Goal: Task Accomplishment & Management: Manage account settings

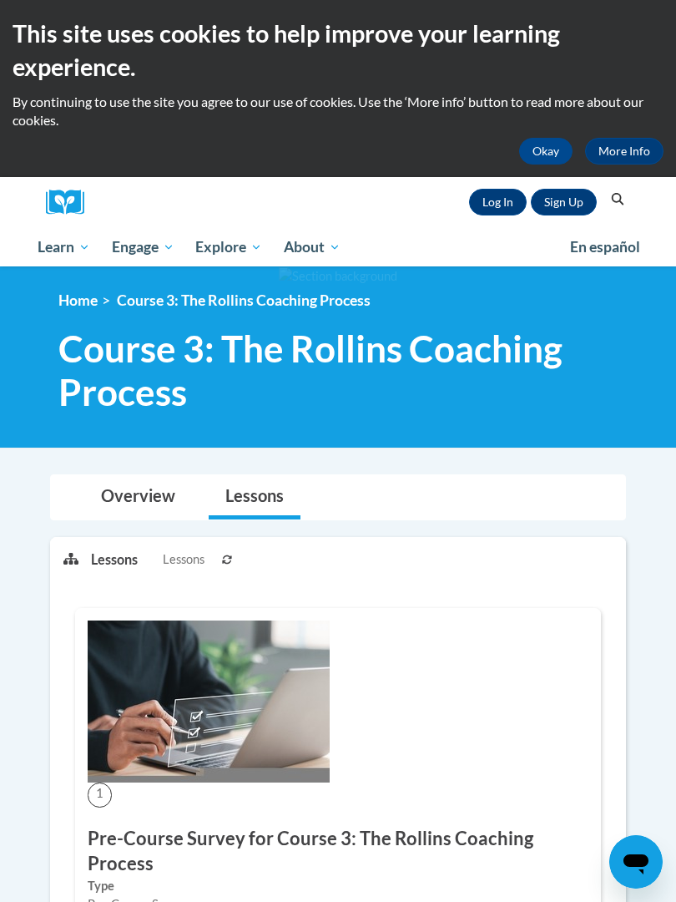
click at [508, 204] on link "Log In" at bounding box center [498, 202] width 58 height 27
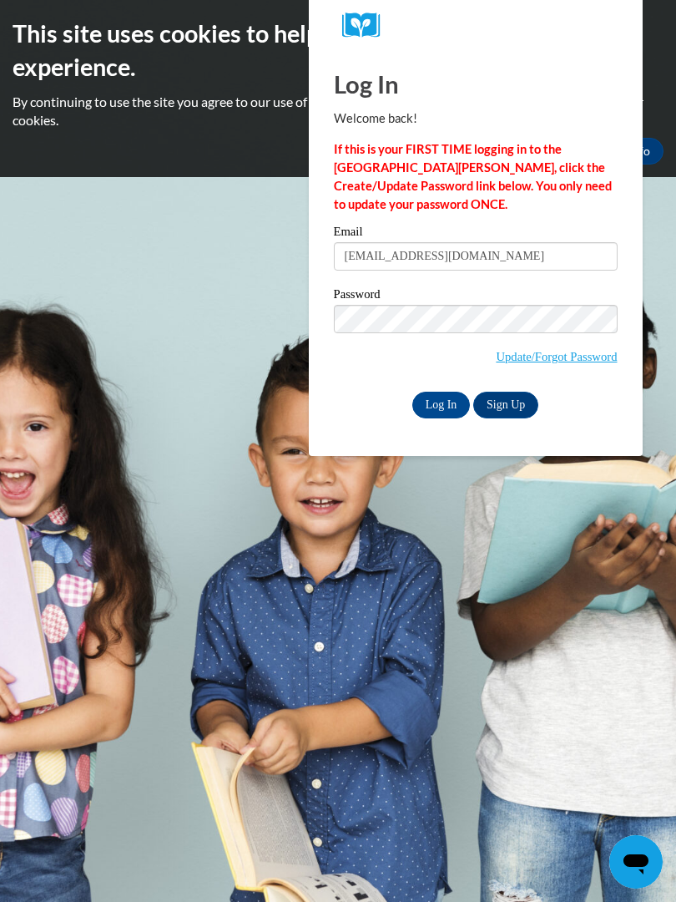
type input "westdiditlol@gmail.com"
click at [441, 403] on input "Log In" at bounding box center [442, 405] width 58 height 27
click at [447, 406] on input "Log In" at bounding box center [442, 405] width 58 height 27
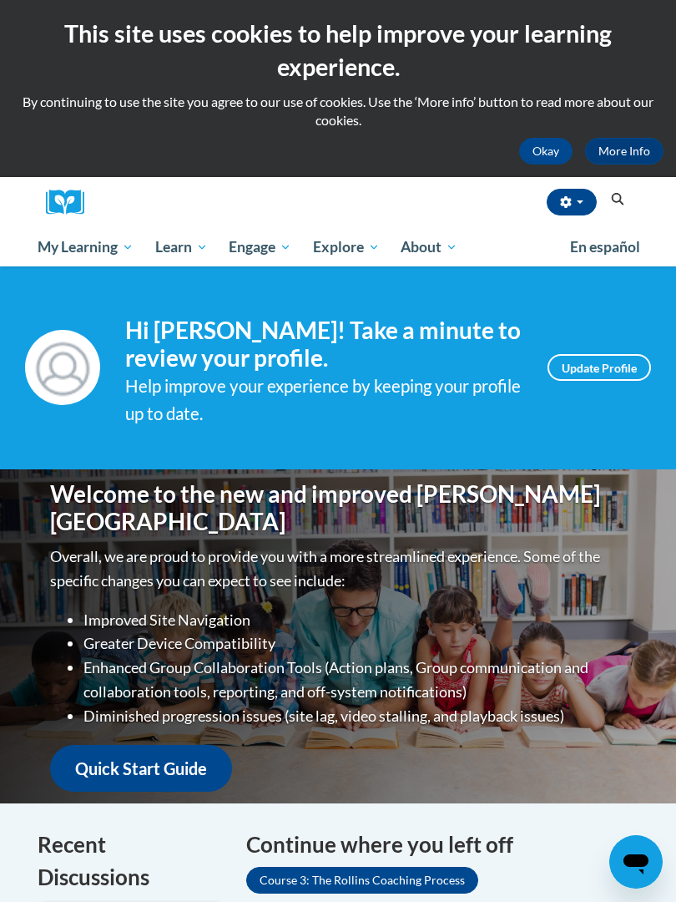
click at [0, 0] on span "My Course Progress" at bounding box center [0, 0] width 0 height 0
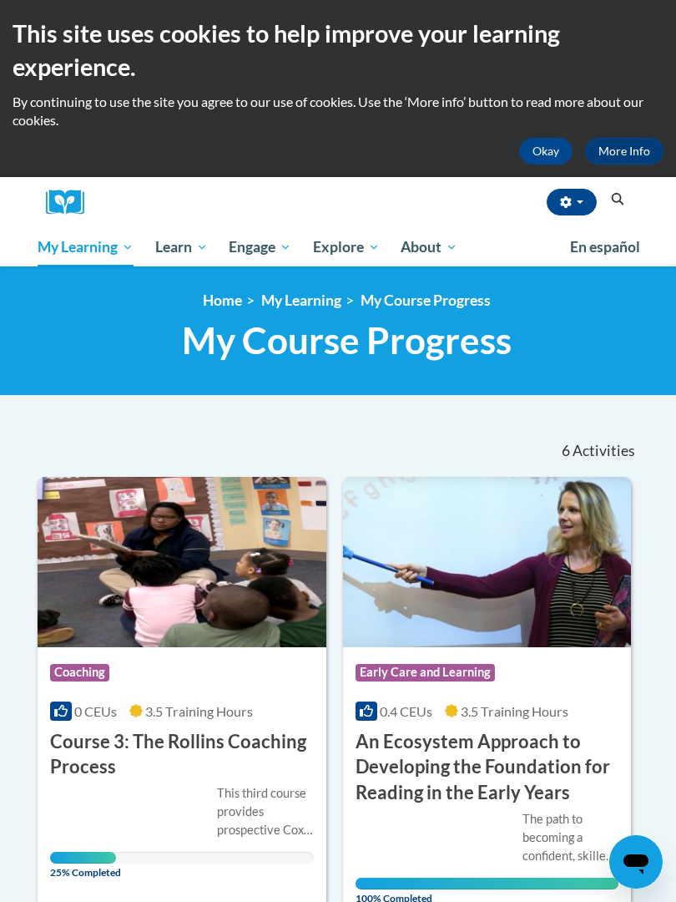
click at [190, 800] on div "This third course provides prospective Cox Campus Instructional Coaches with a …" at bounding box center [182, 823] width 264 height 79
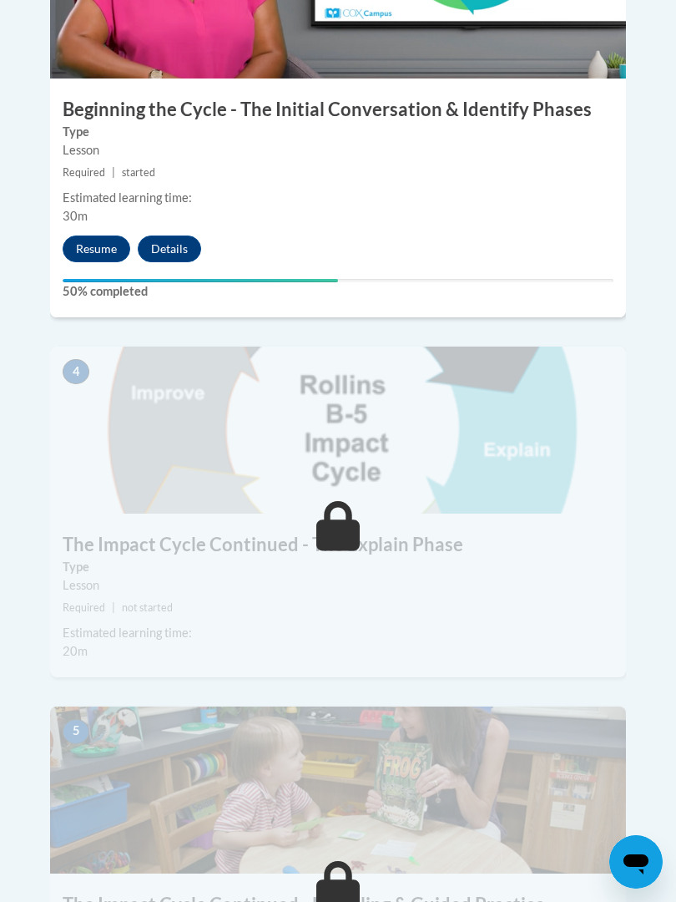
scroll to position [1702, 0]
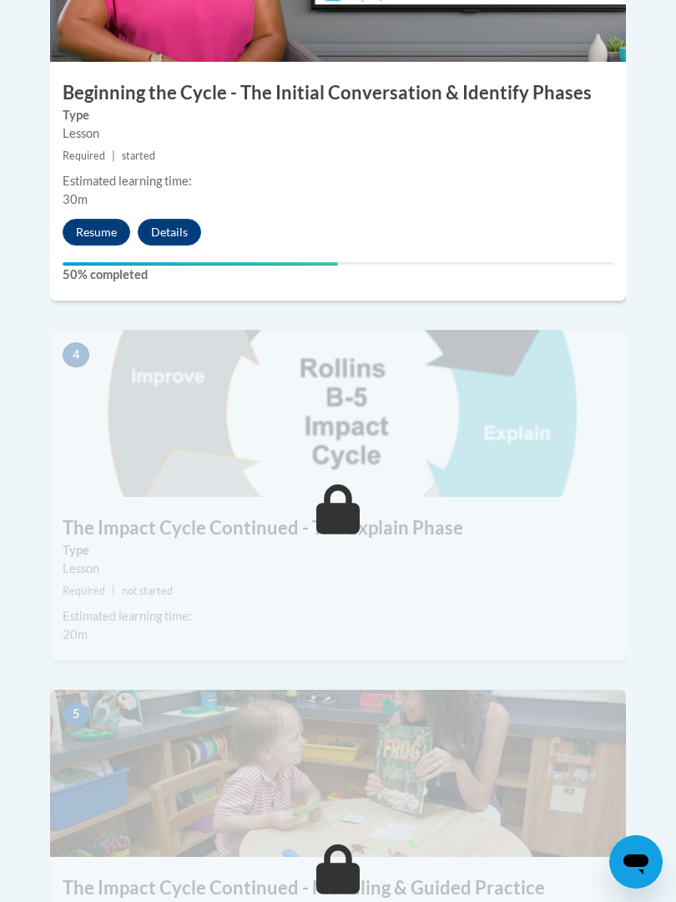
click at [96, 219] on button "Resume" at bounding box center [97, 232] width 68 height 27
